Goal: Task Accomplishment & Management: Manage account settings

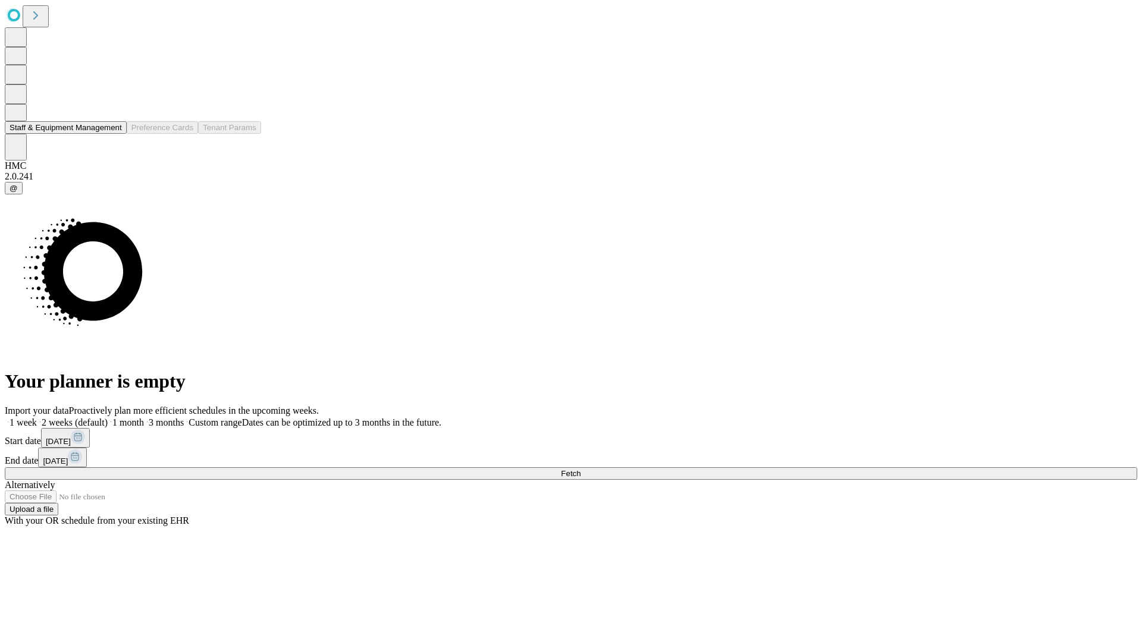
click at [111, 134] on button "Staff & Equipment Management" at bounding box center [66, 127] width 122 height 12
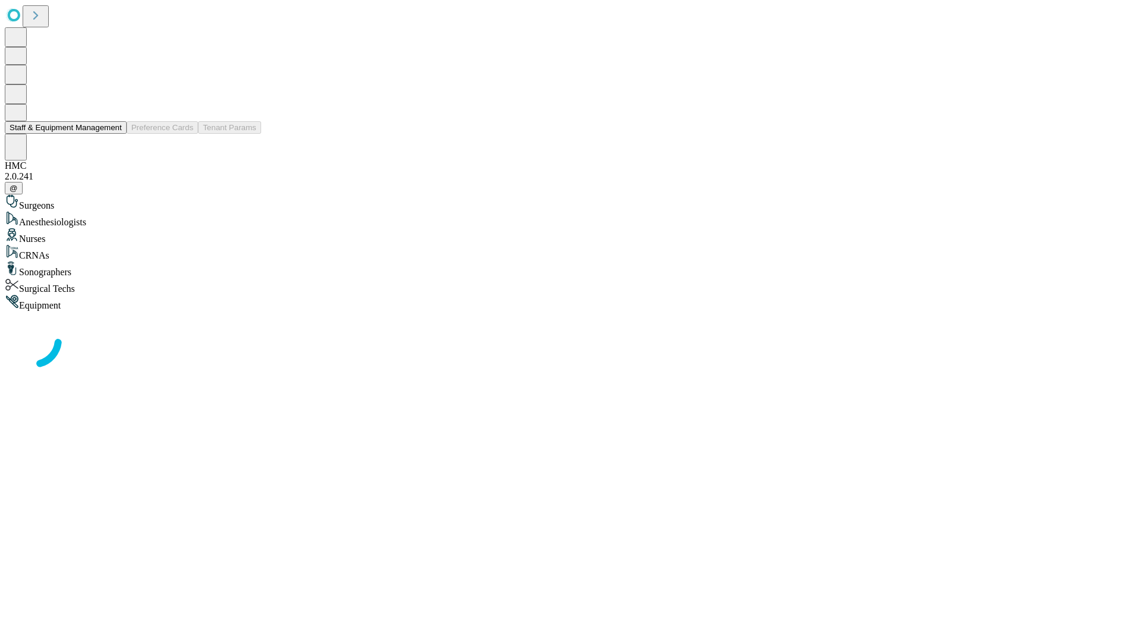
click at [114, 134] on button "Staff & Equipment Management" at bounding box center [66, 127] width 122 height 12
